Goal: Information Seeking & Learning: Learn about a topic

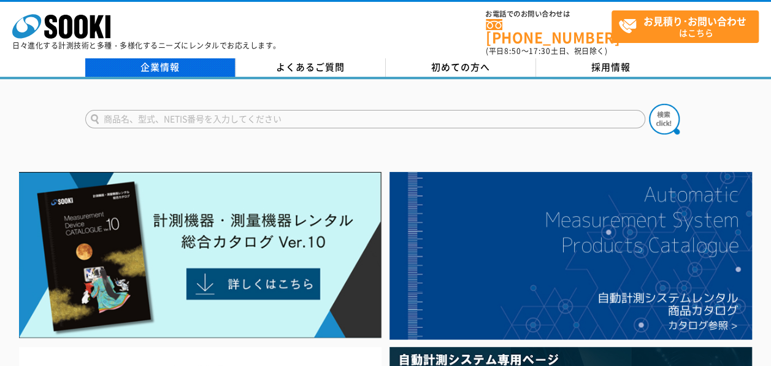
click at [171, 64] on link "企業情報" at bounding box center [160, 67] width 150 height 18
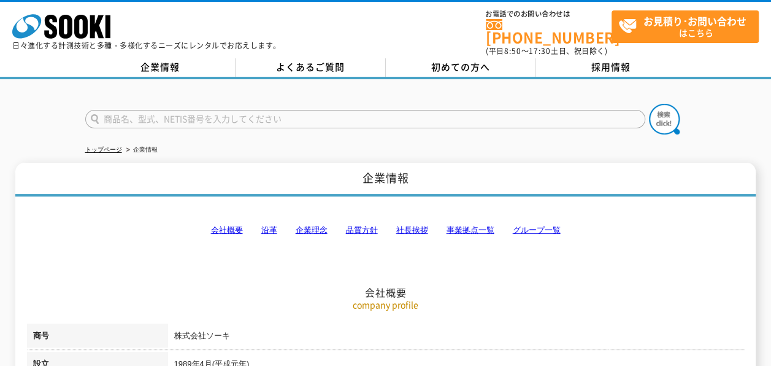
drag, startPoint x: 228, startPoint y: 219, endPoint x: 261, endPoint y: 225, distance: 34.3
click at [228, 225] on link "会社概要" at bounding box center [227, 229] width 32 height 9
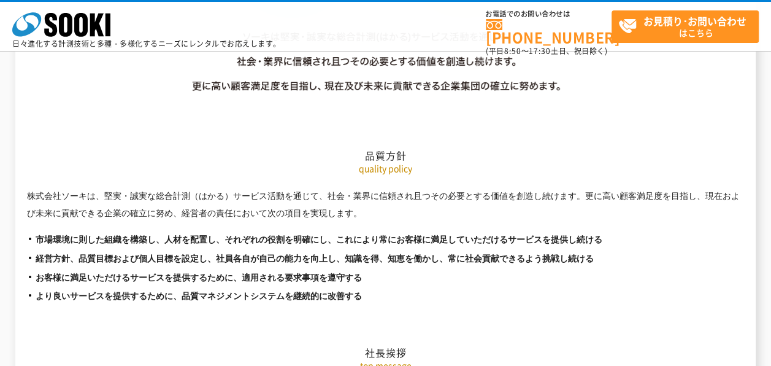
scroll to position [2178, 0]
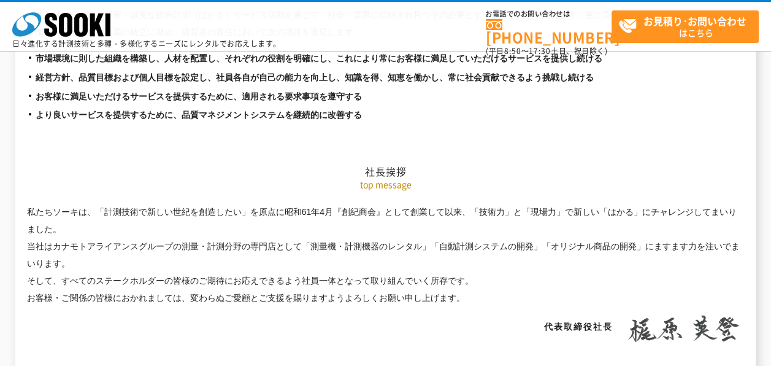
click at [74, 141] on h2 "社長挨拶" at bounding box center [386, 110] width 718 height 136
